Goal: Information Seeking & Learning: Learn about a topic

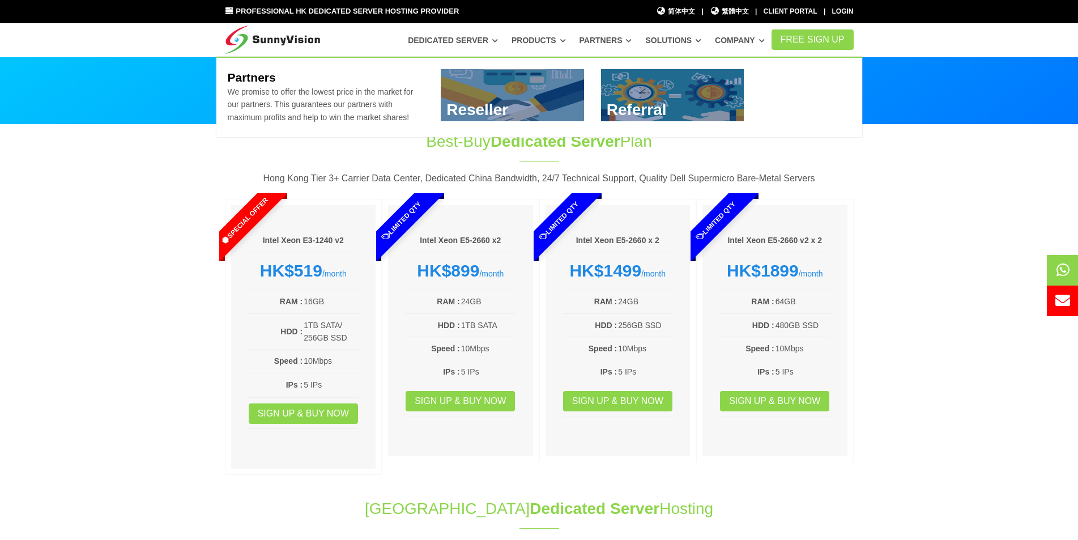
click at [507, 116] on link at bounding box center [512, 95] width 143 height 52
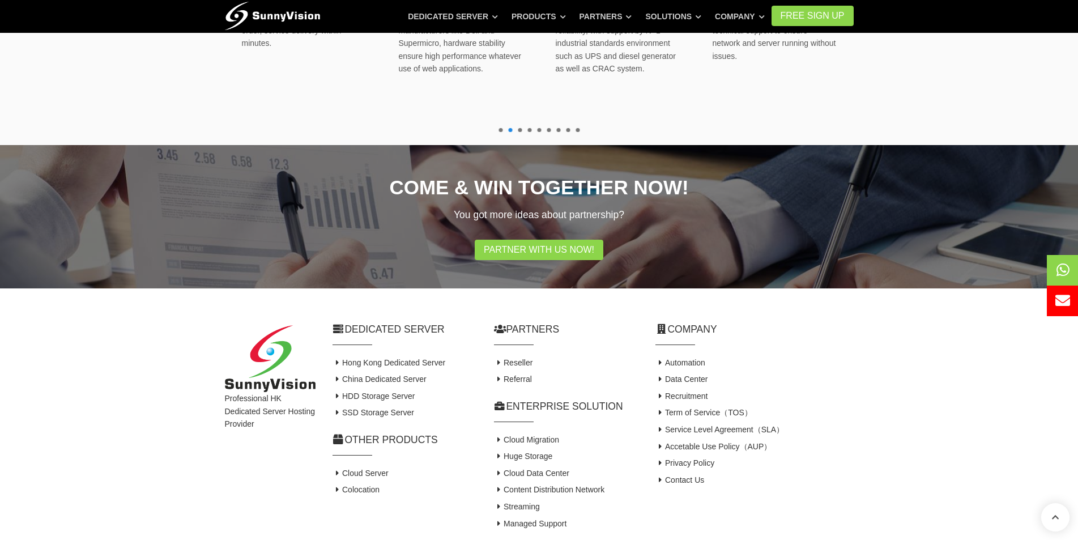
scroll to position [849, 0]
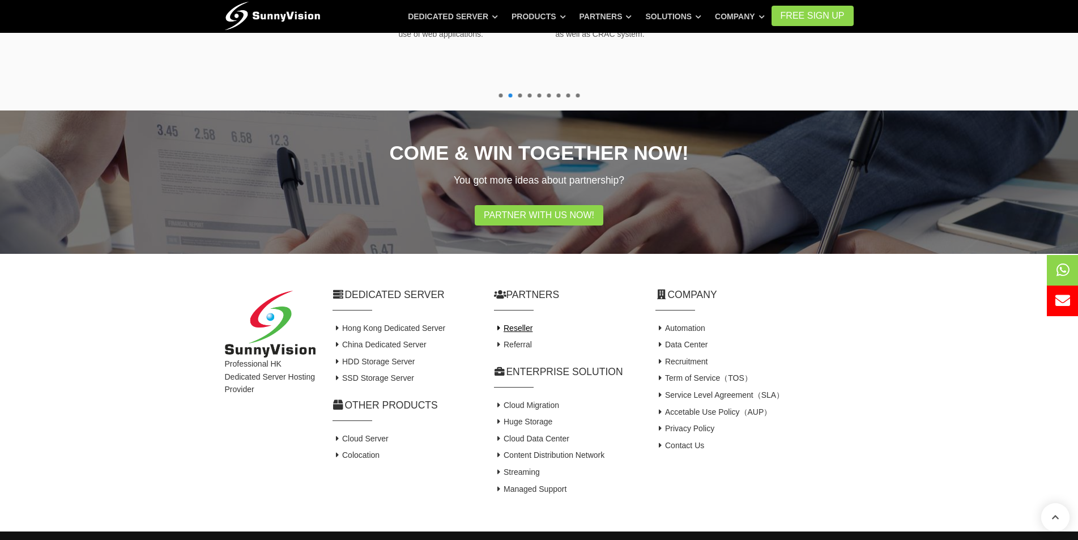
click at [512, 332] on link "Reseller" at bounding box center [513, 327] width 39 height 9
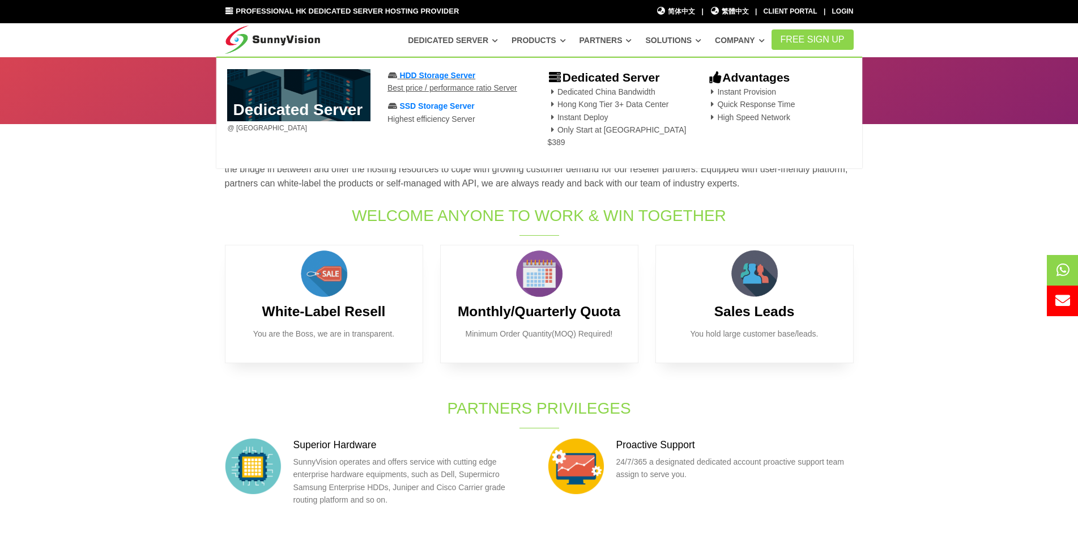
click at [412, 74] on span "HDD Storage Server" at bounding box center [437, 75] width 76 height 9
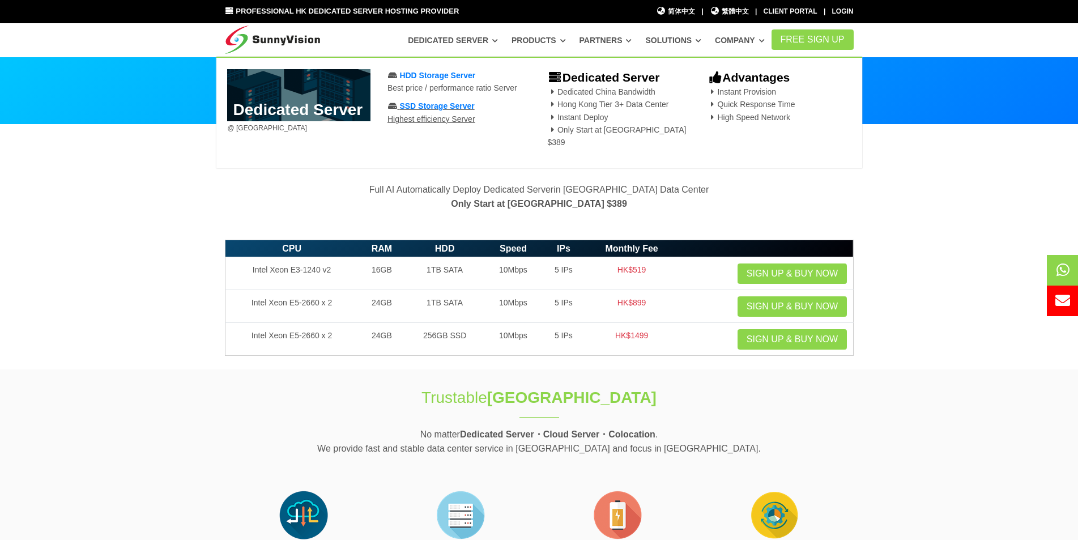
click at [449, 102] on span "SSD Storage Server" at bounding box center [436, 105] width 75 height 9
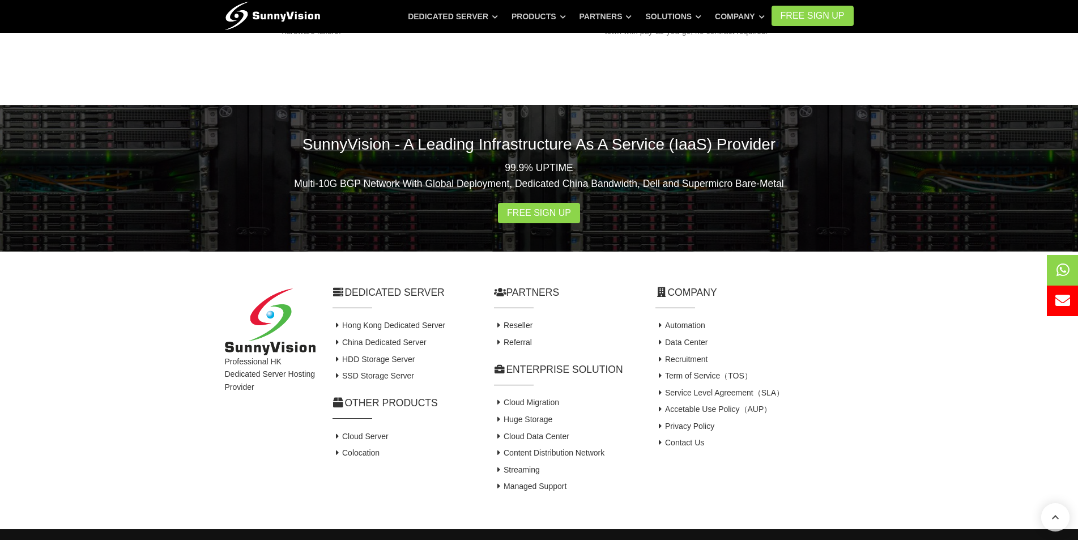
scroll to position [1617, 0]
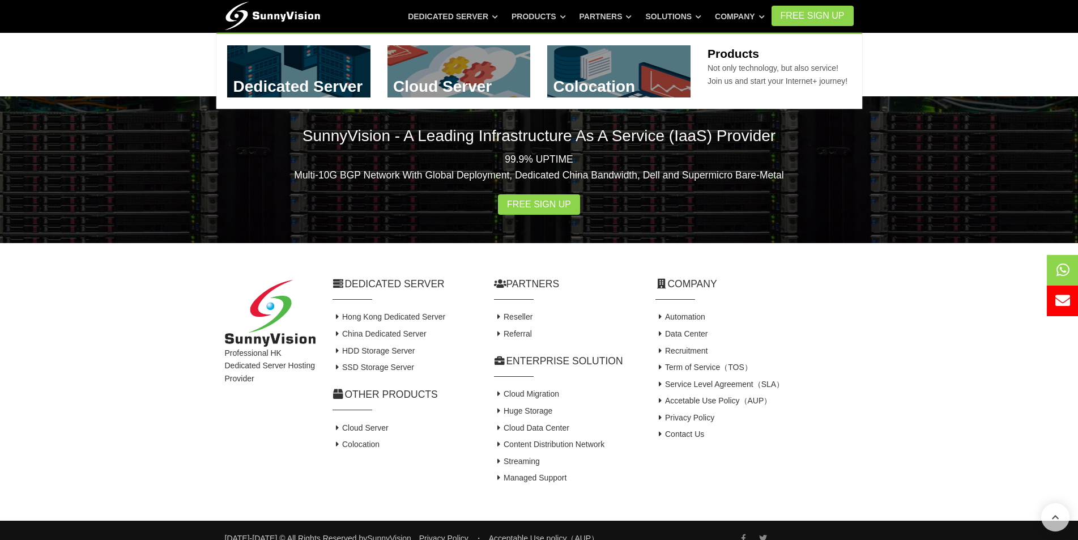
click at [480, 66] on link at bounding box center [458, 71] width 143 height 52
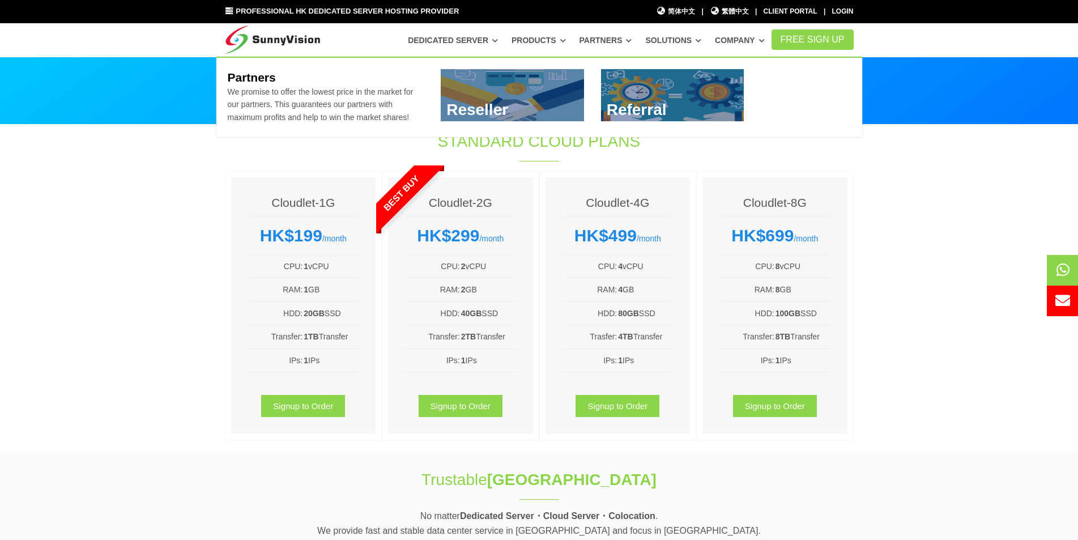
click at [627, 89] on link at bounding box center [672, 95] width 143 height 52
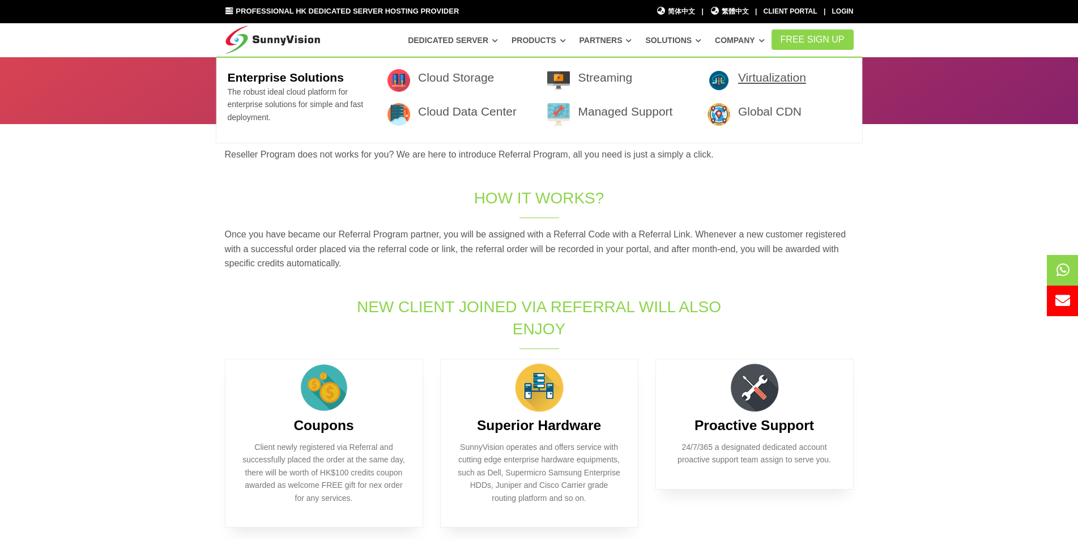
click at [768, 83] on link "Virtualization" at bounding box center [772, 77] width 68 height 13
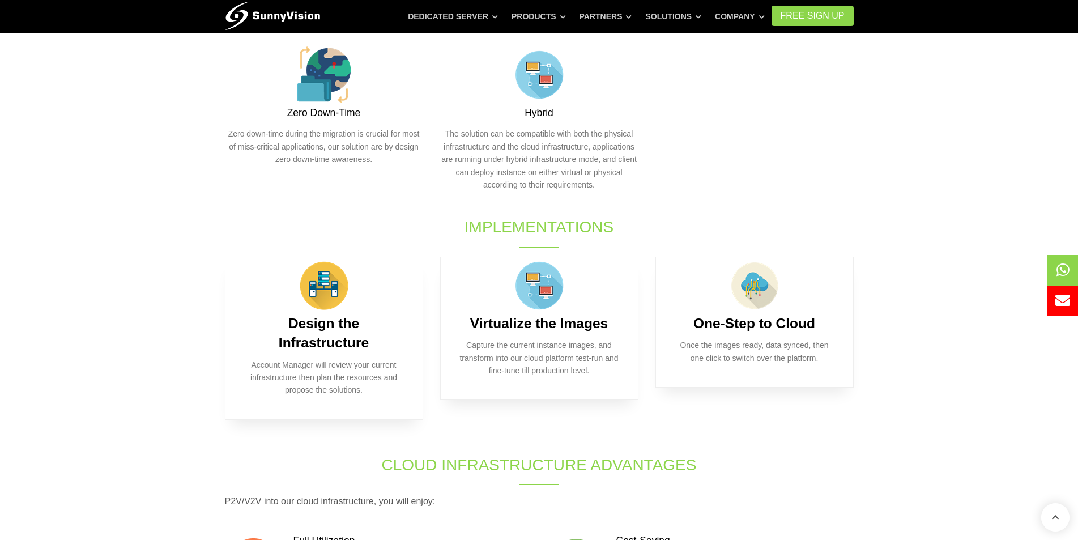
scroll to position [396, 0]
